Goal: Check status: Check status

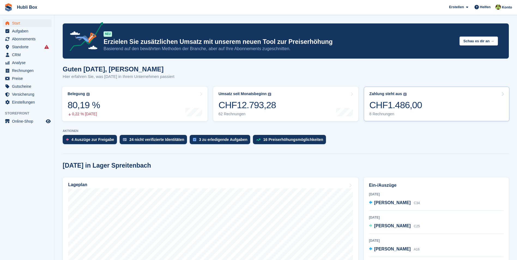
click at [402, 97] on div "Zahlung steht aus Der gesamte ausstehende Saldo aller offenen Rechnungen. CHF1.…" at bounding box center [395, 104] width 53 height 25
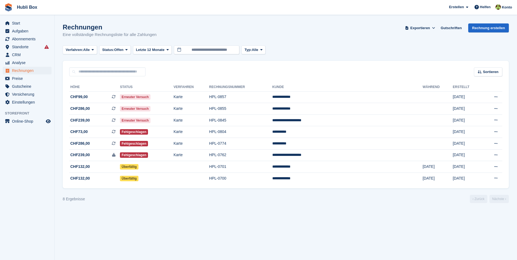
click at [352, 215] on section "Rechnungen Eine vollständige Rechnungsliste für alle Zahlungen Exportieren Expo…" at bounding box center [285, 130] width 462 height 260
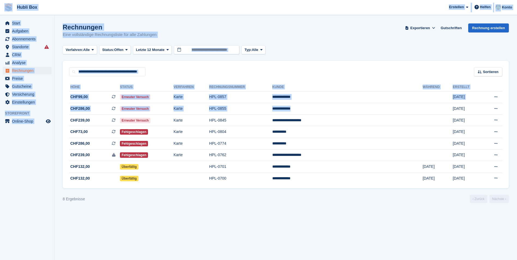
drag, startPoint x: 355, startPoint y: 110, endPoint x: 1, endPoint y: 4, distance: 369.7
click at [1, 4] on div "Hubli Box Erstellen Abonnement Rechnung Kontakt Deal Rabatt Seite Helfen Chat-S…" at bounding box center [258, 130] width 517 height 260
click at [201, 32] on div "Rechnungen Eine vollständige Rechnungsliste für alle Zahlungen Exportieren Expo…" at bounding box center [286, 33] width 446 height 21
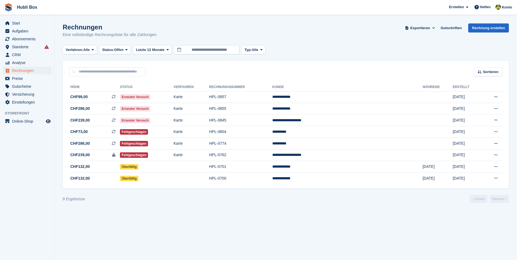
drag, startPoint x: 165, startPoint y: 38, endPoint x: 56, endPoint y: 23, distance: 110.0
click at [56, 23] on section "Rechnungen Eine vollständige Rechnungsliste für alle Zahlungen Exportieren Expo…" at bounding box center [285, 130] width 462 height 260
click at [189, 21] on section "Rechnungen Eine vollständige Rechnungsliste für alle Zahlungen Exportieren Expo…" at bounding box center [285, 130] width 462 height 260
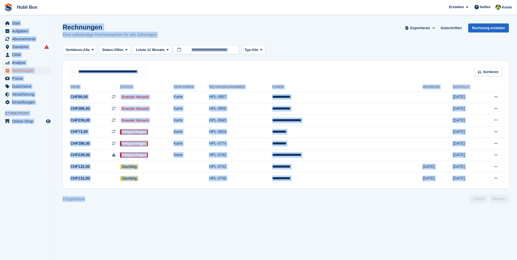
drag, startPoint x: 98, startPoint y: 202, endPoint x: 2, endPoint y: 21, distance: 204.6
click at [2, 21] on div "Start Aufgaben Abonnements Abonnements Abonnements Preiserhöhungen NEU Preiserh…" at bounding box center [258, 130] width 517 height 260
click at [35, 170] on aside "Start Aufgaben Abonnements Abonnements Abonnements Preiserhöhungen NEU Preiserh…" at bounding box center [27, 131] width 54 height 233
